Goal: Task Accomplishment & Management: Complete application form

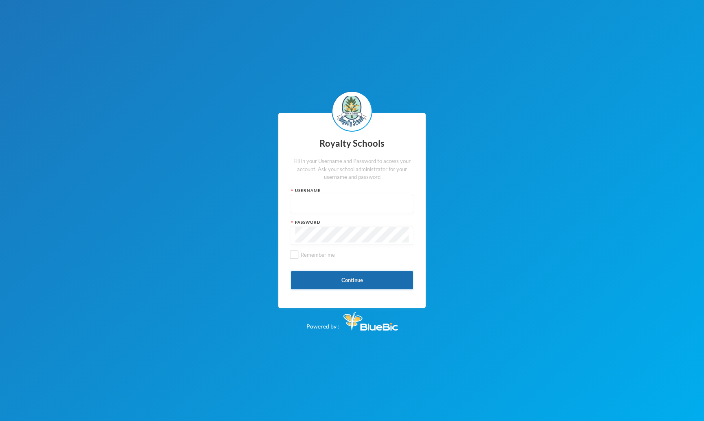
type input "admin"
click at [344, 278] on button "Continue" at bounding box center [352, 280] width 122 height 18
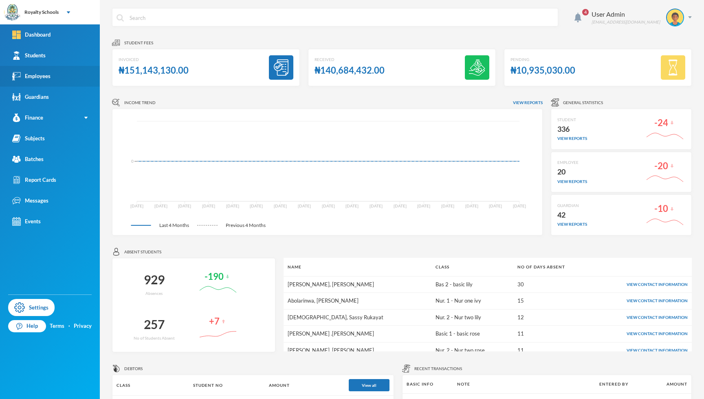
click at [40, 80] on div "Employees" at bounding box center [31, 76] width 38 height 9
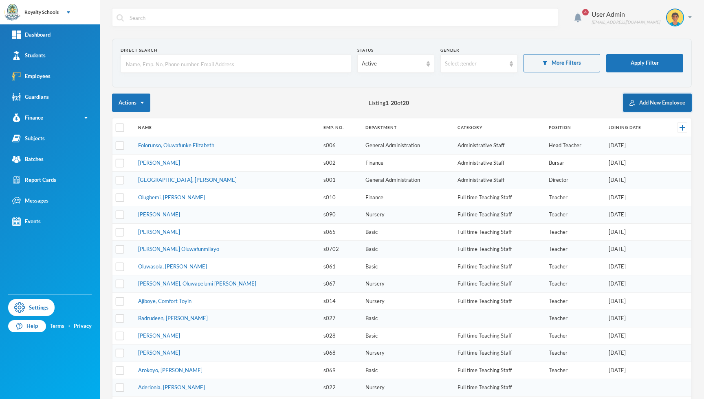
click at [647, 100] on button "Add New Employee" at bounding box center [657, 103] width 69 height 18
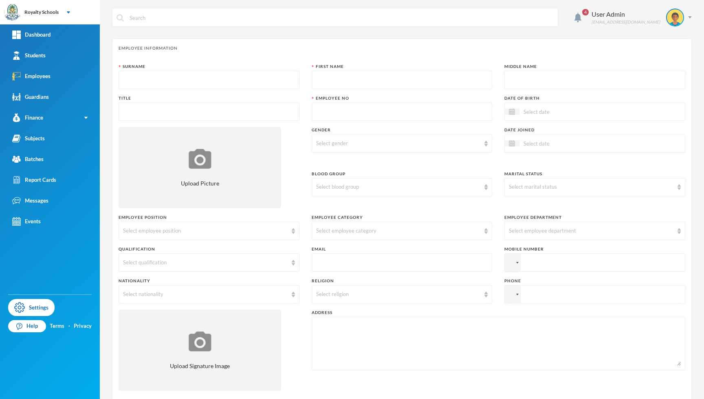
click at [158, 83] on input "text" at bounding box center [209, 80] width 172 height 18
type input "Ugorji"
click at [331, 83] on input "text" at bounding box center [402, 80] width 172 height 18
type input "Chidera"
click at [546, 81] on input "text" at bounding box center [595, 80] width 172 height 18
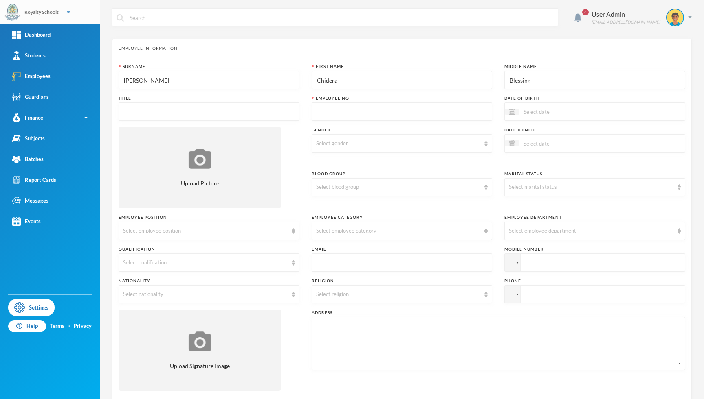
type input "Blessing"
click at [156, 104] on input "text" at bounding box center [209, 112] width 172 height 18
type input "Miss"
click at [333, 113] on input "text" at bounding box center [402, 112] width 172 height 18
drag, startPoint x: 317, startPoint y: 111, endPoint x: 302, endPoint y: 108, distance: 15.3
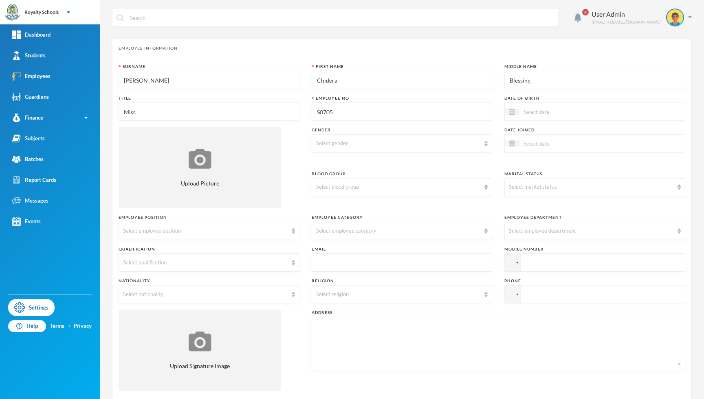
click at [302, 108] on div "Surname Ugorji First Name Chidera Middle Name Blessing Title Miss Employee No S…" at bounding box center [401, 231] width 566 height 334
click at [537, 112] on input at bounding box center [553, 111] width 68 height 9
drag, startPoint x: 318, startPoint y: 109, endPoint x: 308, endPoint y: 108, distance: 9.4
click at [308, 108] on div "Surname Ugorji First Name Chidera Middle Name Blessing Title Miss Employee No E…" at bounding box center [401, 231] width 566 height 334
type input "S0705"
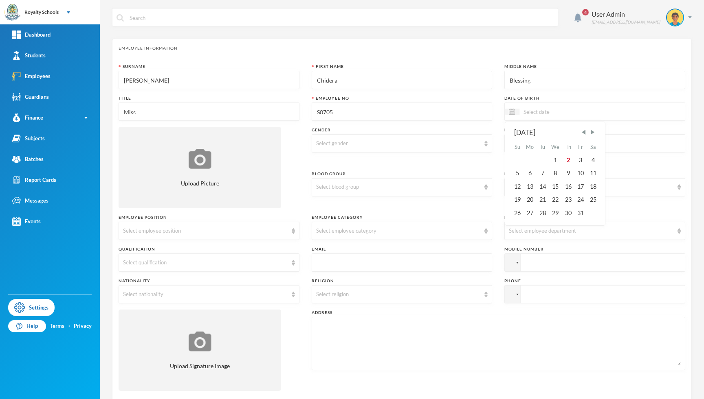
click at [533, 115] on input at bounding box center [553, 111] width 68 height 9
click at [564, 159] on div "2" at bounding box center [568, 160] width 12 height 13
drag, startPoint x: 544, startPoint y: 111, endPoint x: 555, endPoint y: 112, distance: 11.4
click at [555, 112] on input "02/10/2025" at bounding box center [553, 111] width 68 height 9
click at [535, 112] on input "02/10/02002" at bounding box center [553, 111] width 68 height 9
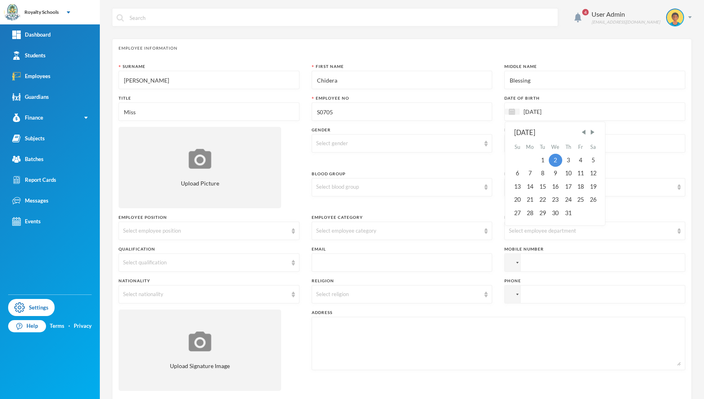
click at [524, 112] on input "02/10/2002" at bounding box center [553, 111] width 68 height 9
click at [534, 113] on input "07/01/2002" at bounding box center [553, 111] width 68 height 9
type input "07/12/2002"
click at [590, 156] on div "7" at bounding box center [592, 160] width 12 height 13
click at [322, 140] on div "Select gender" at bounding box center [398, 144] width 164 height 8
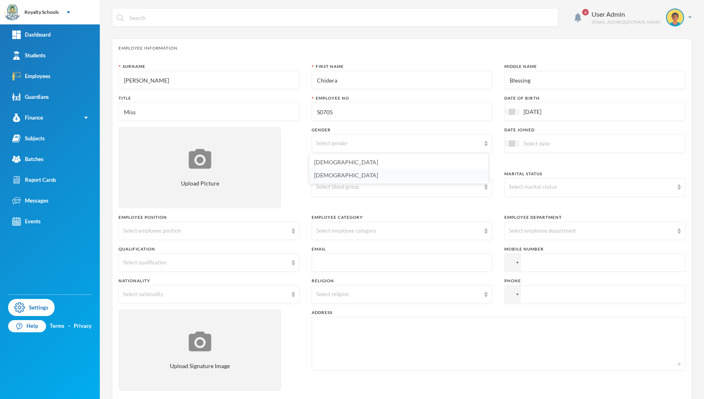
click at [325, 175] on span "Female" at bounding box center [346, 175] width 64 height 7
click at [528, 141] on input at bounding box center [553, 143] width 68 height 9
click at [563, 188] on div "2" at bounding box center [568, 192] width 12 height 13
click at [540, 144] on input "02/10/2025" at bounding box center [553, 143] width 68 height 9
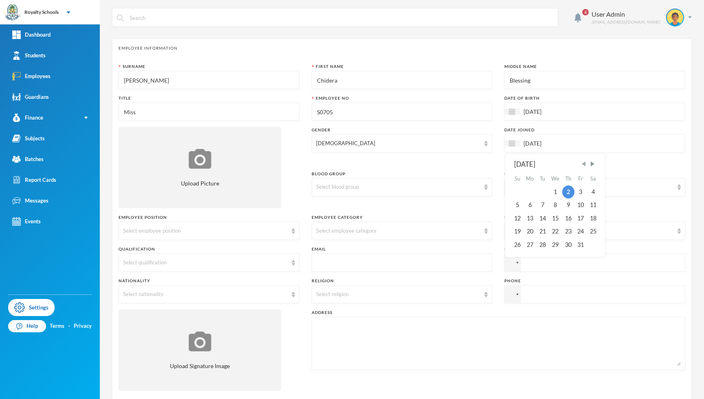
click at [581, 164] on span "Previous Month" at bounding box center [583, 163] width 7 height 7
click at [528, 192] on div "1" at bounding box center [529, 192] width 13 height 13
type input "01/09/2025"
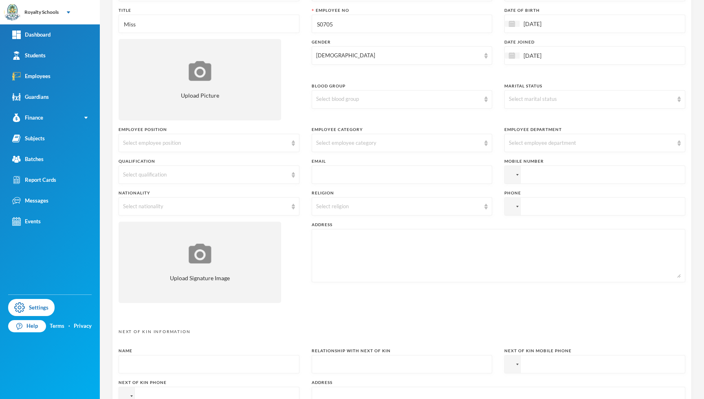
scroll to position [88, 0]
click at [445, 99] on div "Select blood group" at bounding box center [398, 100] width 164 height 8
click at [322, 196] on li "O+" at bounding box center [398, 196] width 179 height 13
click at [528, 102] on div "Select marital status" at bounding box center [591, 100] width 164 height 8
click at [517, 119] on span "Single" at bounding box center [512, 118] width 15 height 7
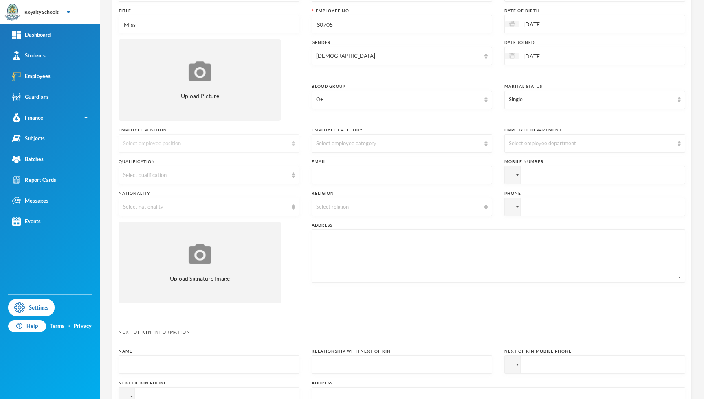
click at [204, 139] on div "Select employee position" at bounding box center [208, 143] width 181 height 18
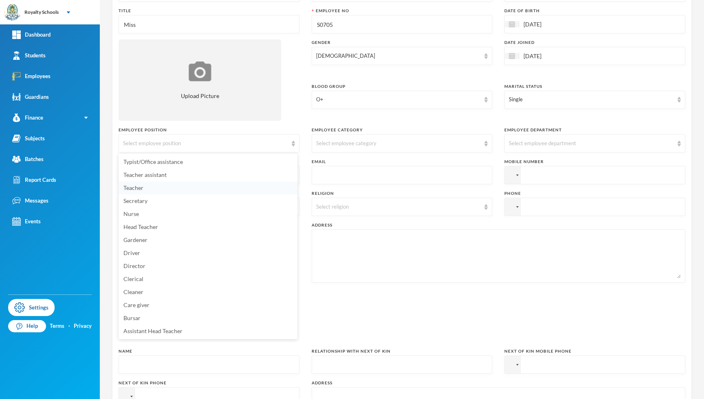
click at [142, 187] on span "Teacher" at bounding box center [133, 187] width 20 height 7
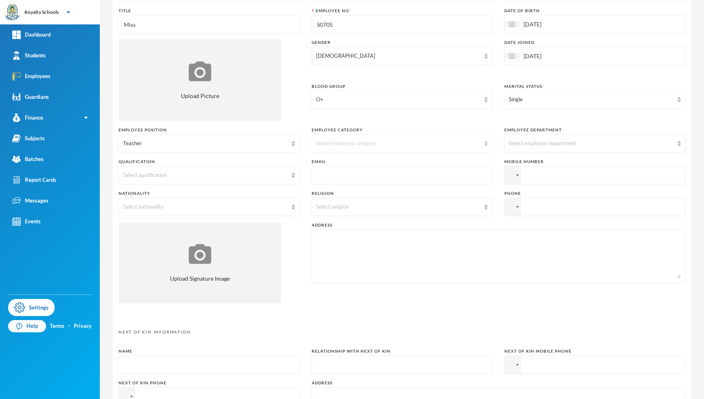
click at [357, 144] on div "Select employee category" at bounding box center [398, 144] width 164 height 8
click at [343, 192] on li "Full time Teaching Staff" at bounding box center [398, 188] width 179 height 13
click at [537, 139] on div "Select employee department" at bounding box center [594, 143] width 181 height 18
click at [514, 241] on span "Basic" at bounding box center [511, 240] width 13 height 7
click at [197, 172] on div "Select qualification" at bounding box center [205, 175] width 164 height 8
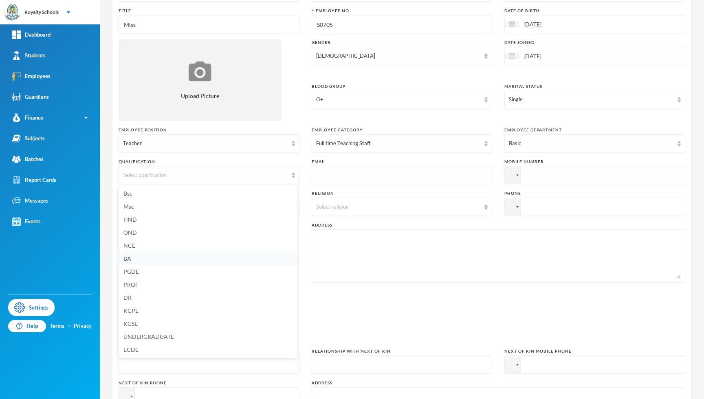
click at [136, 260] on li "BA" at bounding box center [207, 258] width 179 height 13
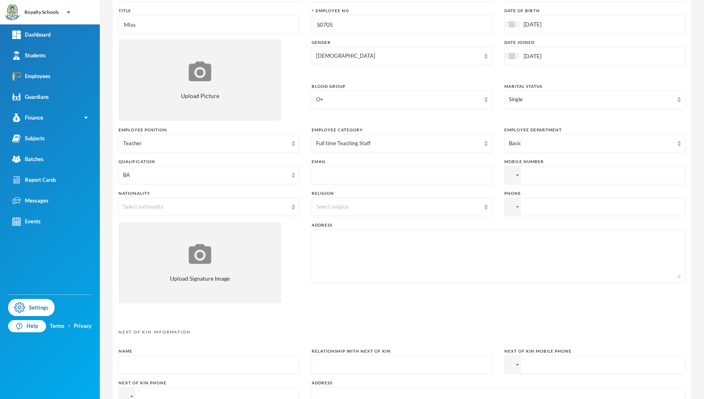
click at [340, 171] on input "text" at bounding box center [402, 176] width 172 height 18
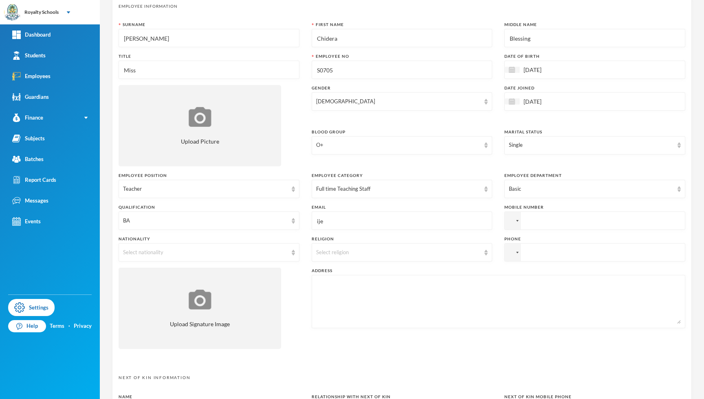
drag, startPoint x: 326, startPoint y: 224, endPoint x: 286, endPoint y: 209, distance: 42.8
click at [286, 209] on div "Surname Ugorji First Name Chidera Middle Name Blessing Title Miss Employee No S…" at bounding box center [401, 189] width 566 height 334
type input "chiderablessing@gmail.com"
click at [539, 222] on input "tel" at bounding box center [594, 221] width 181 height 18
type input "+2348145817810"
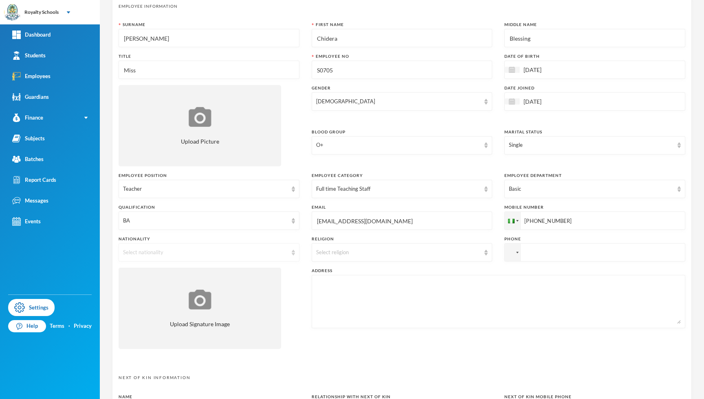
click at [195, 248] on div "Select nationality" at bounding box center [208, 252] width 181 height 18
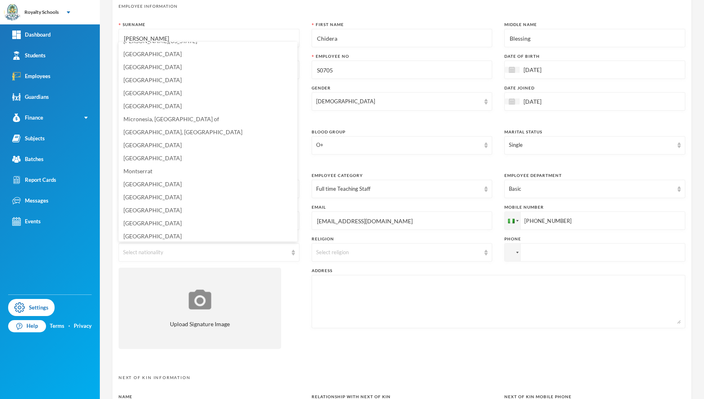
scroll to position [1973, 0]
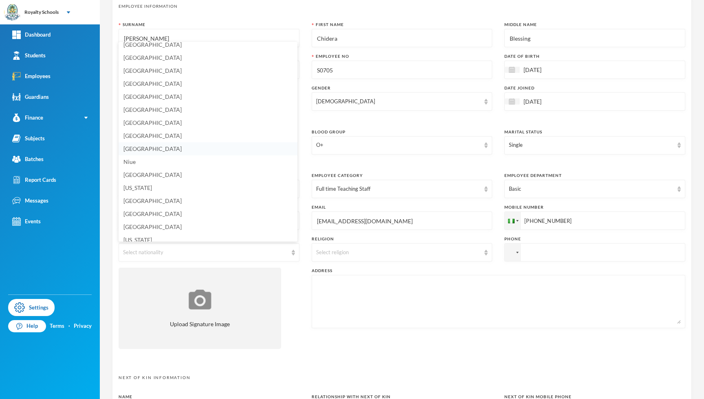
click at [140, 149] on span "Nigeria" at bounding box center [152, 148] width 58 height 7
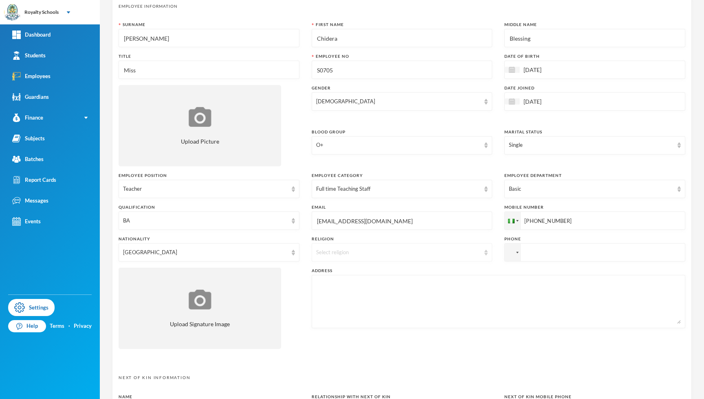
click at [355, 249] on div "Select religion" at bounding box center [398, 253] width 164 height 8
click at [366, 272] on li "Christianity" at bounding box center [398, 271] width 179 height 13
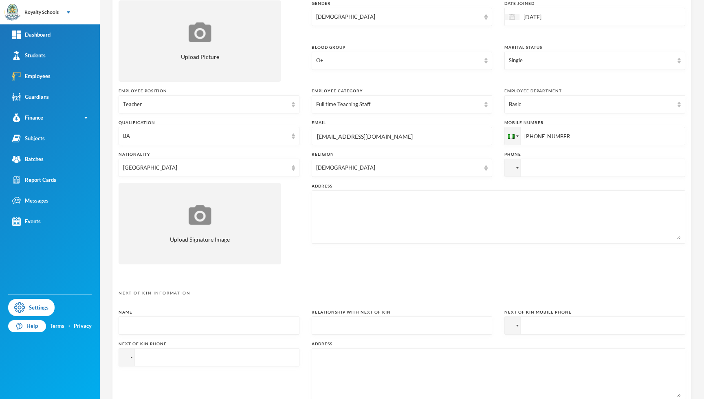
scroll to position [128, 0]
click at [458, 195] on textarea at bounding box center [498, 216] width 364 height 44
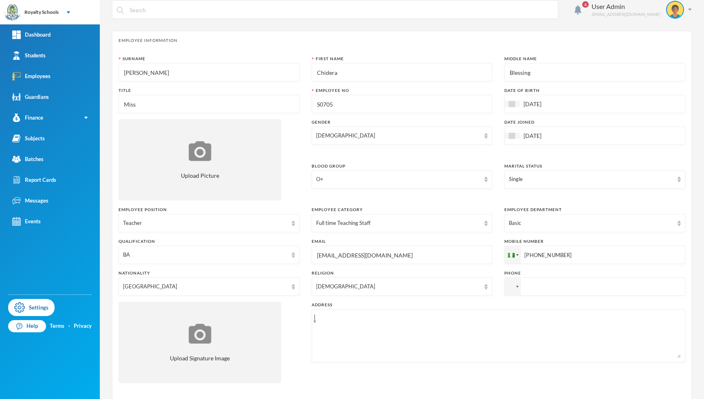
scroll to position [9, 0]
drag, startPoint x: 118, startPoint y: 56, endPoint x: 130, endPoint y: 57, distance: 11.5
click at [130, 57] on div "Surname" at bounding box center [208, 58] width 181 height 6
drag, startPoint x: 310, startPoint y: 92, endPoint x: 319, endPoint y: 92, distance: 9.0
click at [319, 92] on div "Employee No" at bounding box center [401, 90] width 181 height 6
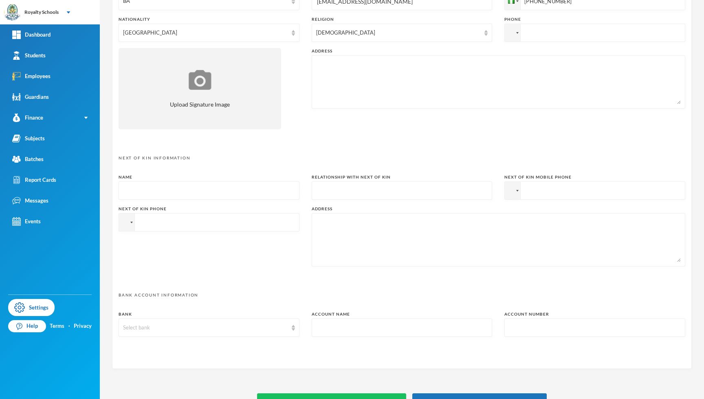
scroll to position [283, 0]
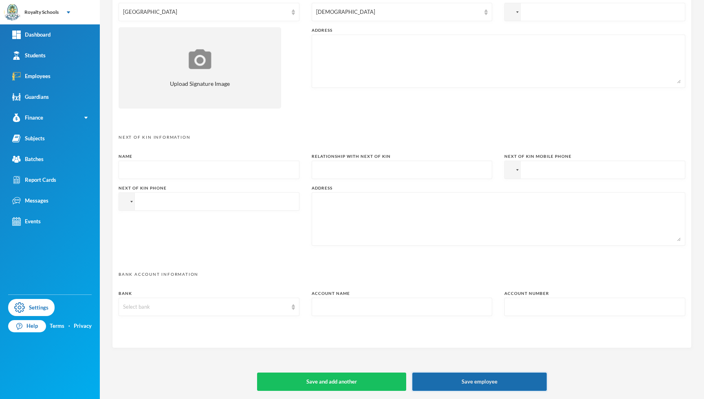
click at [472, 385] on button "Save employee" at bounding box center [479, 382] width 134 height 18
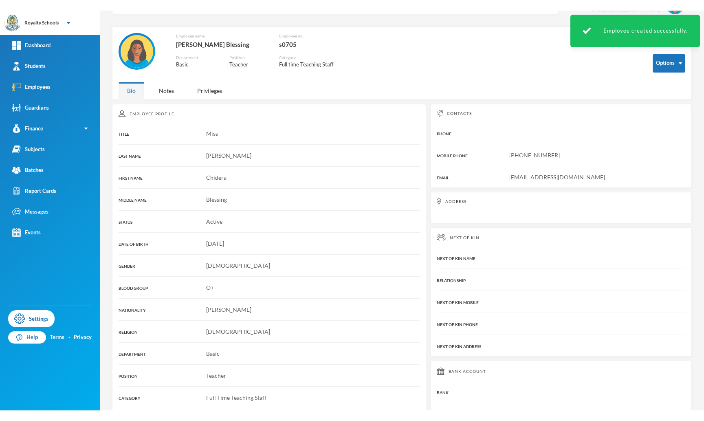
scroll to position [10, 0]
